Goal: Obtain resource: Download file/media

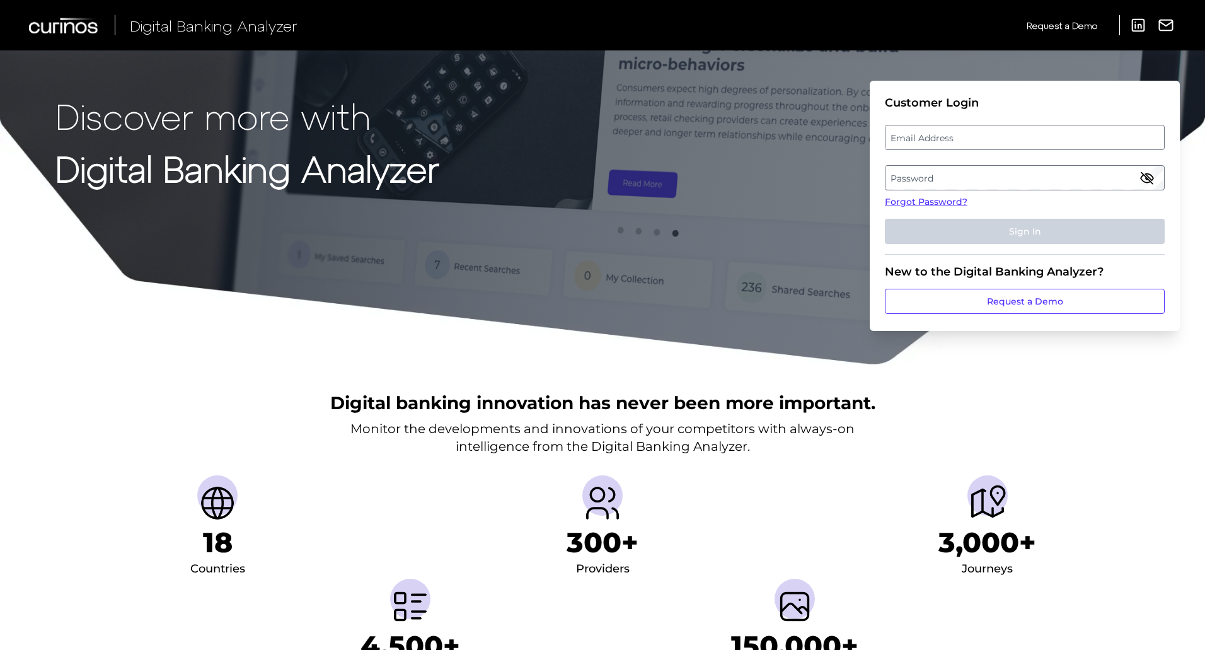
click at [945, 137] on label "Email Address" at bounding box center [1024, 137] width 278 height 23
click at [945, 137] on input "email" at bounding box center [1025, 137] width 280 height 25
type input "[EMAIL_ADDRESS][PERSON_NAME][DOMAIN_NAME]"
click at [929, 173] on label "Password" at bounding box center [1024, 177] width 278 height 23
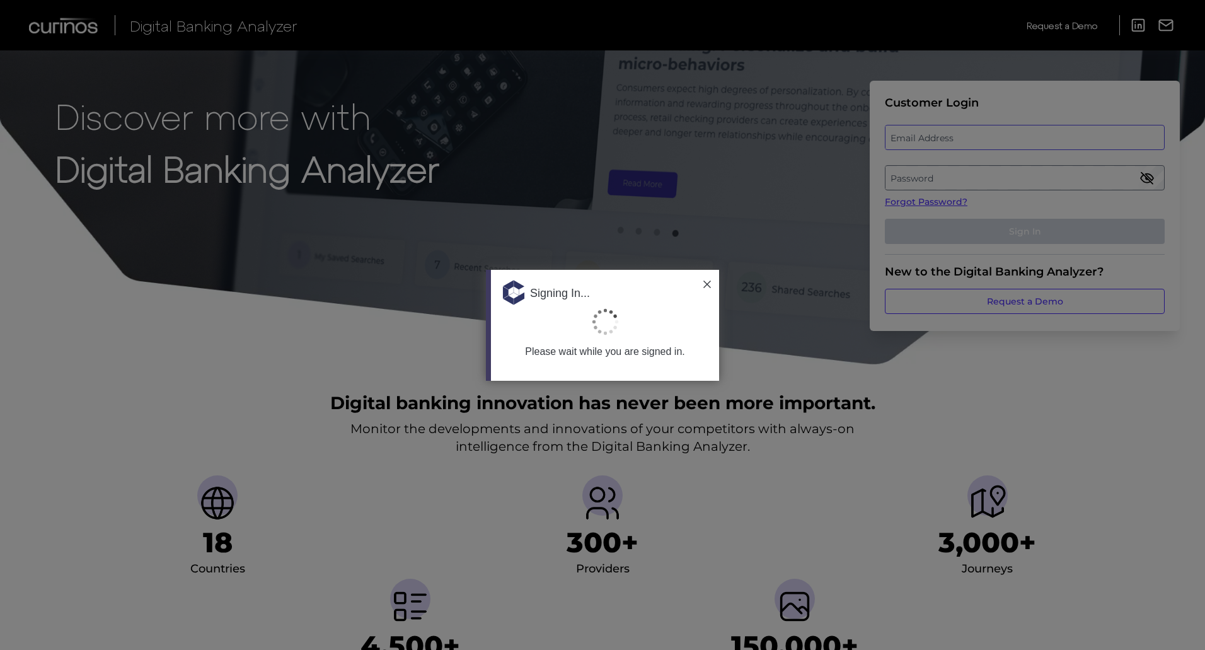
type input "[EMAIL_ADDRESS][PERSON_NAME][DOMAIN_NAME]"
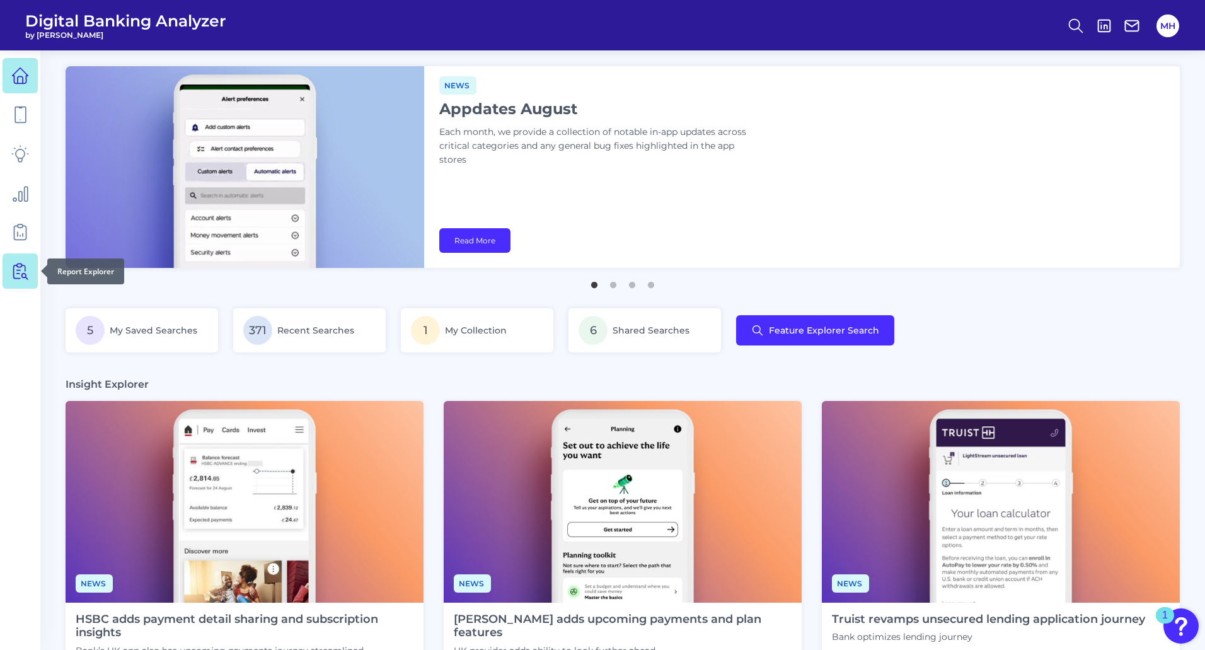
click at [17, 263] on icon at bounding box center [20, 271] width 18 height 18
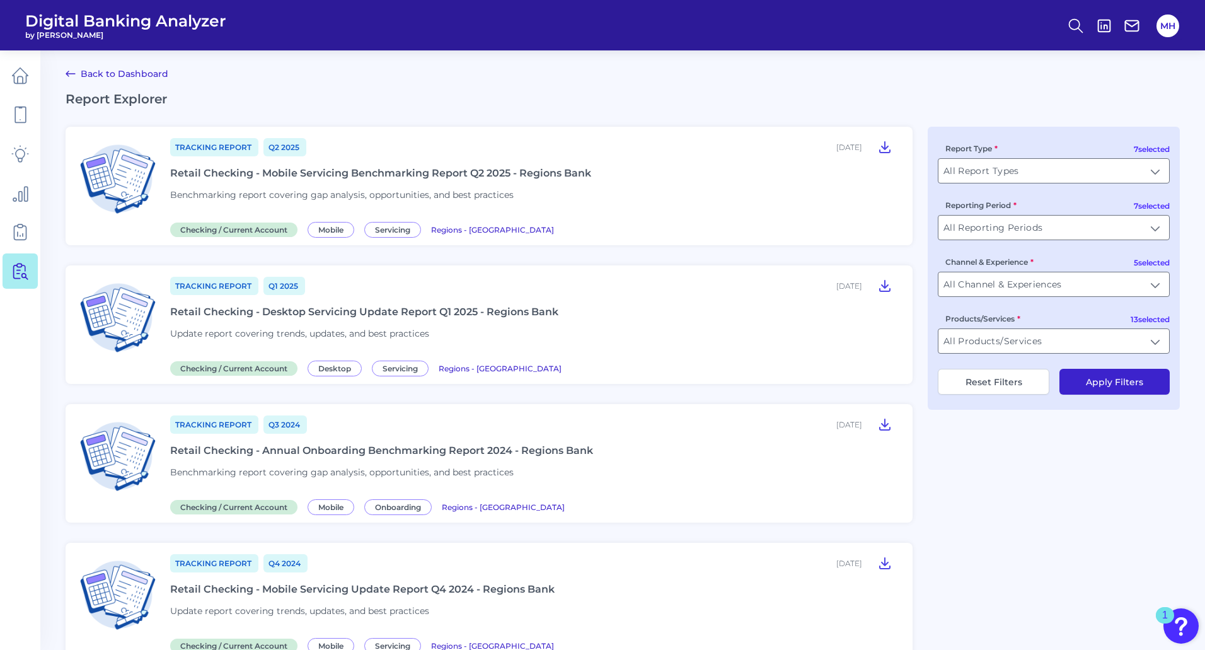
click at [288, 173] on div "Retail Checking - Mobile Servicing Benchmarking Report Q2 2025 - Regions Bank" at bounding box center [380, 173] width 421 height 12
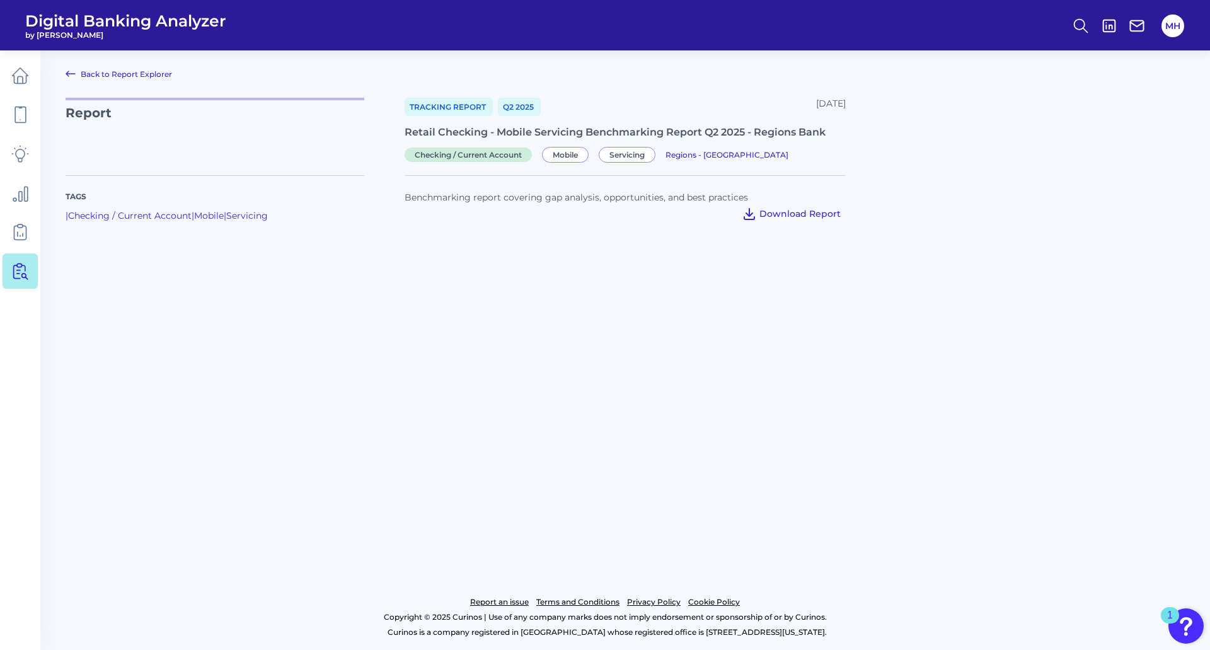
click at [817, 212] on span "Download Report" at bounding box center [799, 213] width 81 height 11
